Goal: Navigation & Orientation: Find specific page/section

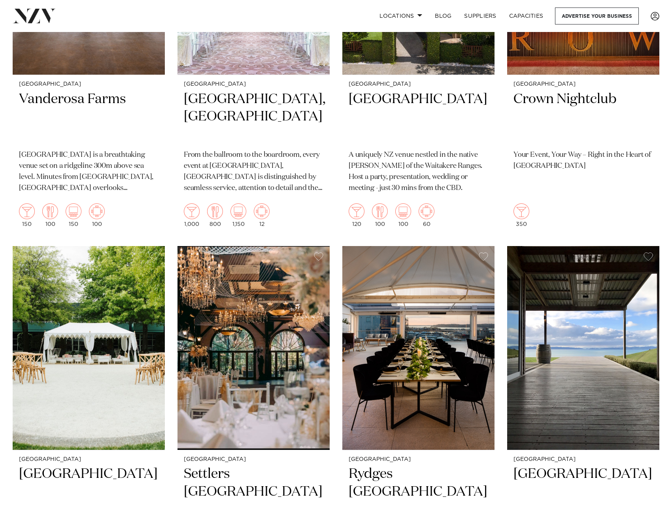
scroll to position [2876, 0]
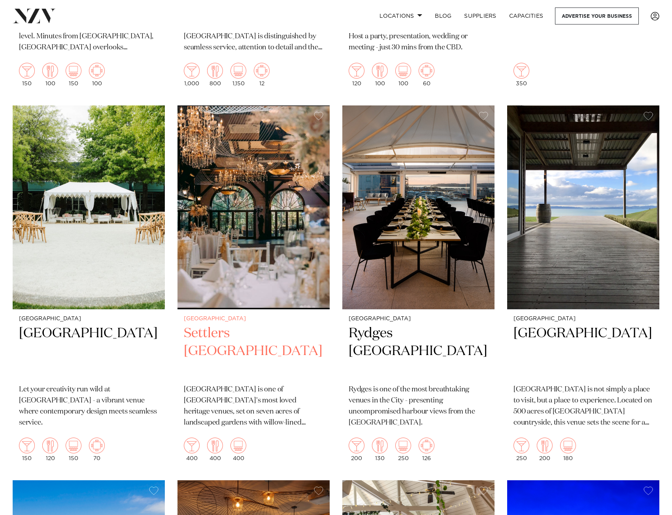
click at [304, 233] on img at bounding box center [253, 208] width 152 height 204
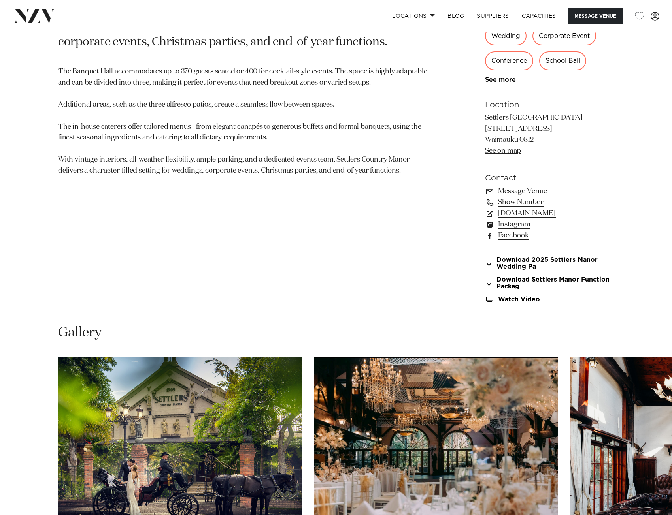
scroll to position [631, 0]
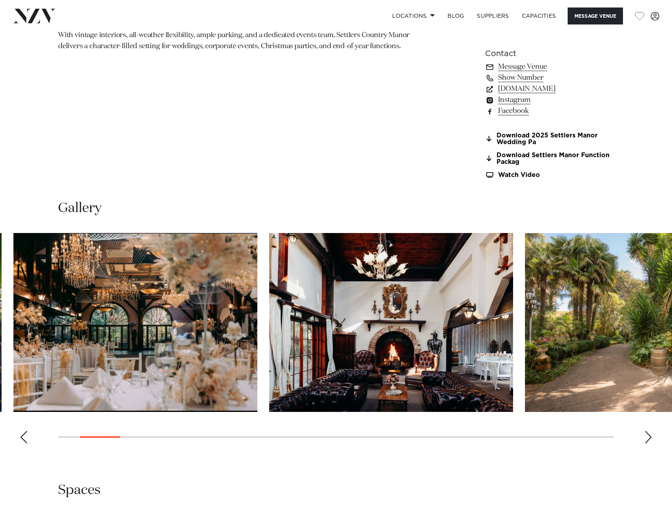
click at [153, 313] on img "2 / 30" at bounding box center [135, 322] width 244 height 179
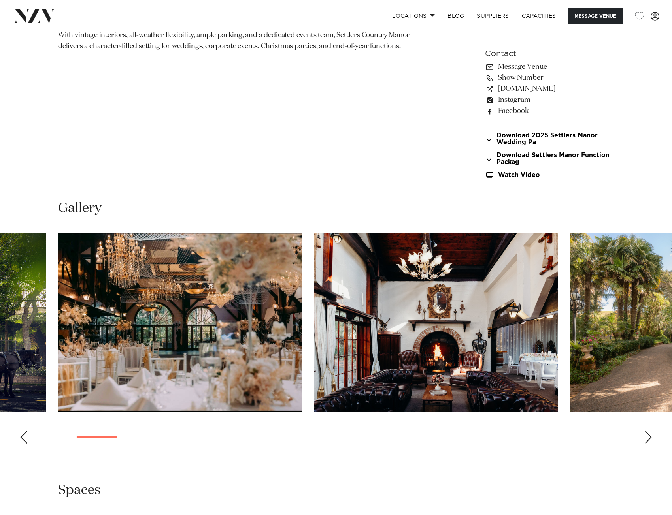
click at [314, 300] on img "3 / 30" at bounding box center [436, 322] width 244 height 179
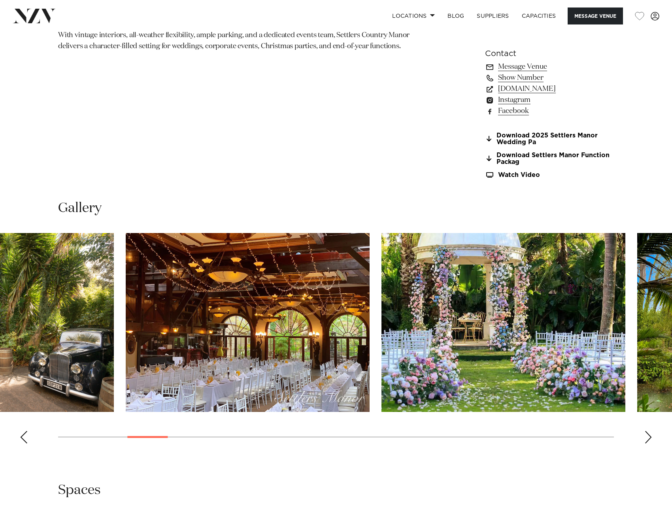
click at [253, 298] on img "5 / 30" at bounding box center [248, 322] width 244 height 179
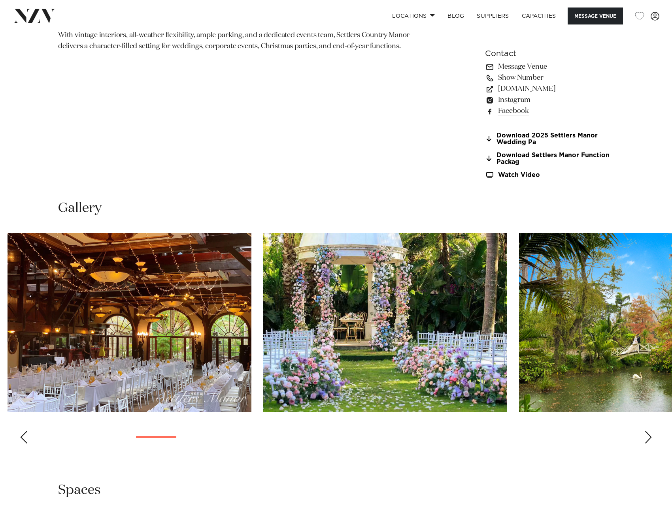
click at [295, 311] on img "6 / 30" at bounding box center [385, 322] width 244 height 179
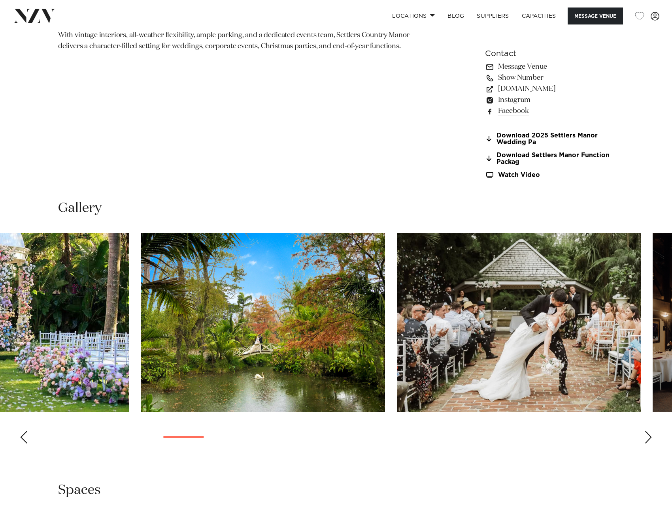
click at [315, 305] on img "7 / 30" at bounding box center [263, 322] width 244 height 179
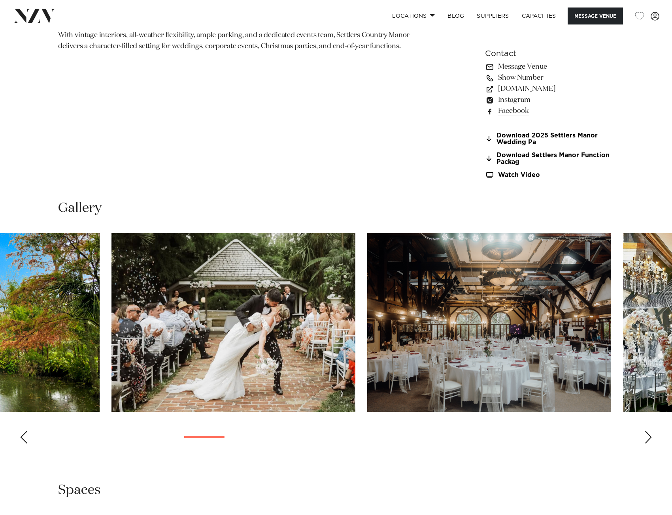
click at [353, 304] on swiper-container at bounding box center [336, 341] width 672 height 217
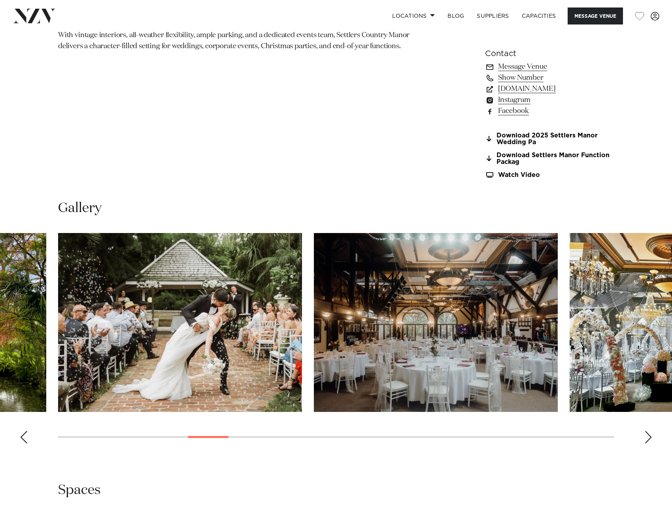
click at [205, 295] on swiper-container at bounding box center [336, 341] width 672 height 217
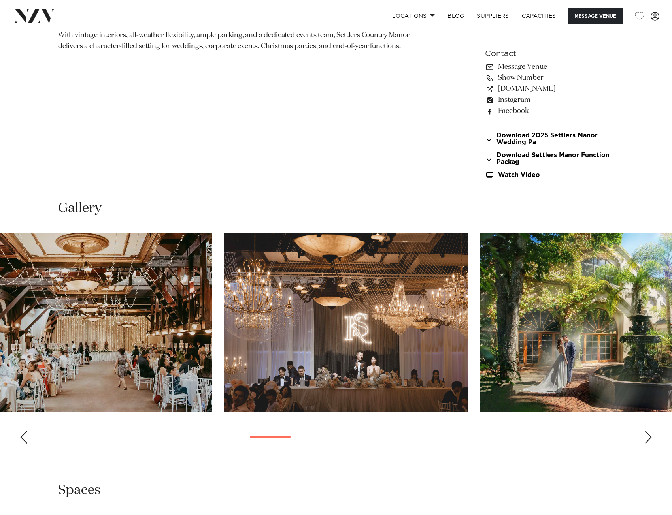
click at [100, 247] on swiper-container at bounding box center [336, 341] width 672 height 217
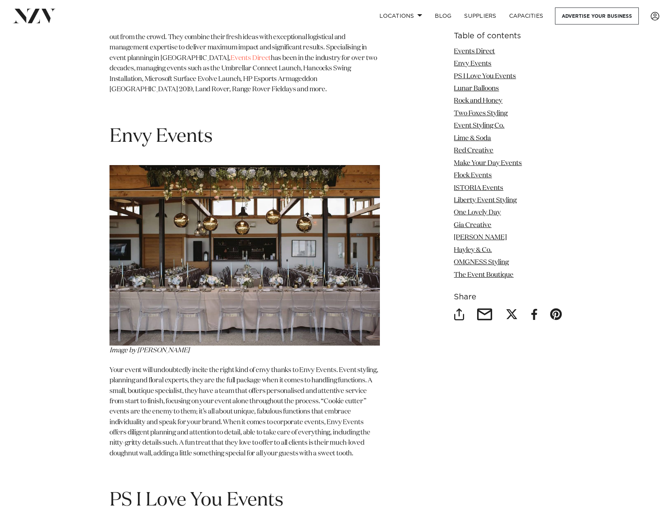
scroll to position [768, 0]
